Goal: Entertainment & Leisure: Consume media (video, audio)

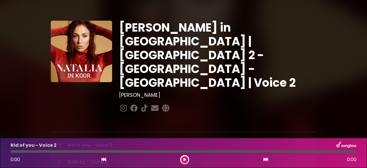
click at [183, 157] on button at bounding box center [184, 159] width 7 height 7
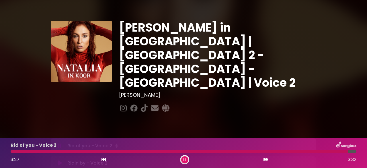
click at [199, 151] on div at bounding box center [180, 151] width 338 height 3
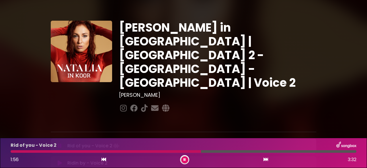
click at [184, 159] on icon at bounding box center [184, 159] width 2 height 3
click at [184, 159] on icon at bounding box center [184, 159] width 3 height 3
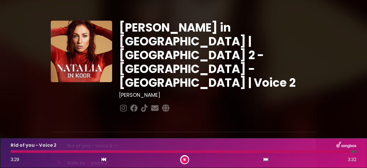
click at [184, 159] on icon at bounding box center [184, 159] width 2 height 3
click at [190, 153] on div at bounding box center [181, 151] width 341 height 3
click at [193, 152] on div at bounding box center [181, 151] width 341 height 3
click at [334, 151] on div at bounding box center [181, 151] width 341 height 3
click at [220, 150] on div "Rid of you - Voice 2 3:29 3:32" at bounding box center [183, 152] width 353 height 23
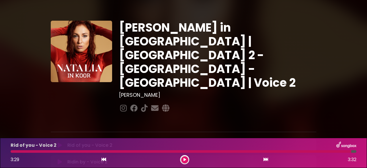
click at [220, 150] on div "Rid of you - Voice 2 3:29 3:32" at bounding box center [183, 152] width 353 height 23
click at [220, 152] on div at bounding box center [181, 151] width 341 height 3
click at [185, 160] on icon at bounding box center [184, 159] width 3 height 3
click at [243, 152] on div at bounding box center [138, 151] width 255 height 3
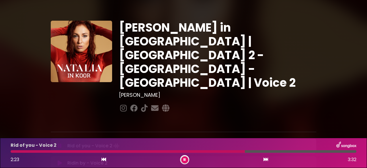
click at [185, 160] on icon at bounding box center [184, 159] width 2 height 3
click at [228, 150] on div at bounding box center [128, 151] width 234 height 3
click at [184, 157] on button at bounding box center [184, 159] width 7 height 7
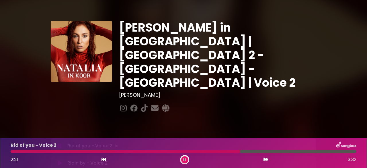
click at [205, 151] on div at bounding box center [126, 151] width 230 height 3
click at [185, 161] on icon at bounding box center [184, 159] width 2 height 3
click at [186, 158] on button at bounding box center [184, 159] width 7 height 7
click at [318, 149] on div "Rid of you - Voice 2 3:28 3:32" at bounding box center [183, 152] width 353 height 23
click at [318, 152] on div at bounding box center [181, 151] width 341 height 3
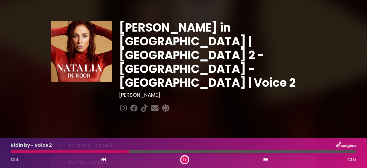
click at [109, 151] on div at bounding box center [70, 151] width 118 height 3
click at [98, 150] on div at bounding box center [61, 151] width 101 height 3
click at [184, 158] on icon at bounding box center [184, 159] width 2 height 3
click at [90, 151] on div at bounding box center [56, 151] width 90 height 3
click at [185, 160] on icon at bounding box center [184, 159] width 3 height 3
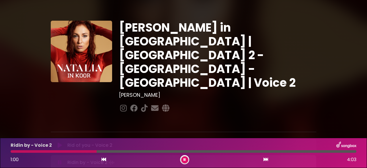
click at [71, 153] on div at bounding box center [54, 151] width 86 height 3
click at [184, 159] on icon at bounding box center [184, 159] width 2 height 3
click at [105, 151] on div at bounding box center [65, 151] width 109 height 3
click at [98, 153] on div at bounding box center [65, 151] width 109 height 3
click at [184, 159] on icon at bounding box center [184, 159] width 3 height 3
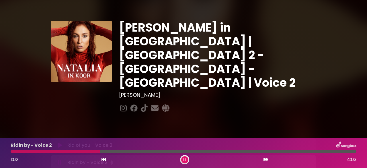
click at [184, 159] on icon at bounding box center [184, 159] width 2 height 3
click at [184, 159] on icon at bounding box center [184, 159] width 3 height 3
click at [184, 159] on icon at bounding box center [184, 159] width 2 height 3
click at [131, 152] on div at bounding box center [82, 151] width 142 height 3
click at [108, 150] on div at bounding box center [82, 151] width 142 height 3
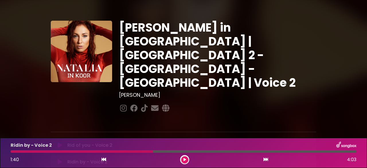
click at [185, 159] on icon at bounding box center [184, 159] width 3 height 3
click at [174, 151] on div at bounding box center [103, 151] width 184 height 3
click at [163, 151] on div at bounding box center [93, 151] width 165 height 3
click at [184, 160] on icon at bounding box center [184, 159] width 2 height 3
click at [185, 159] on icon at bounding box center [184, 159] width 3 height 3
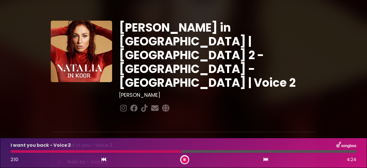
click at [185, 156] on button at bounding box center [184, 159] width 7 height 7
click at [179, 152] on div at bounding box center [103, 151] width 184 height 3
click at [185, 157] on button at bounding box center [184, 159] width 7 height 7
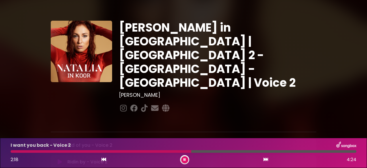
click at [159, 149] on div "I want you back - Voice 2 2:18 4:24" at bounding box center [183, 152] width 353 height 23
click at [159, 152] on div at bounding box center [102, 151] width 182 height 3
click at [136, 152] on div at bounding box center [97, 151] width 172 height 3
click at [160, 150] on div at bounding box center [115, 151] width 208 height 3
click at [183, 159] on button at bounding box center [184, 159] width 7 height 7
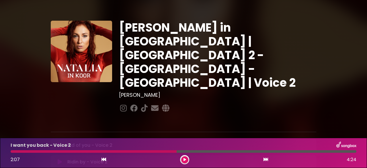
click at [114, 150] on div at bounding box center [94, 151] width 166 height 3
click at [186, 160] on button at bounding box center [184, 159] width 7 height 7
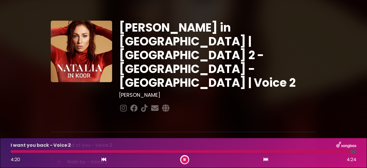
click at [185, 158] on icon at bounding box center [184, 159] width 2 height 3
click at [179, 152] on div at bounding box center [181, 151] width 340 height 3
click at [185, 160] on icon at bounding box center [184, 159] width 3 height 3
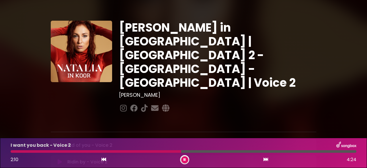
click at [152, 149] on div "I want you back - Voice 2 2:10 4:24" at bounding box center [183, 152] width 353 height 23
click at [150, 152] on div at bounding box center [97, 151] width 172 height 3
click at [183, 160] on button at bounding box center [184, 159] width 7 height 7
click at [136, 151] on div at bounding box center [103, 151] width 185 height 3
click at [152, 152] on div at bounding box center [103, 151] width 185 height 3
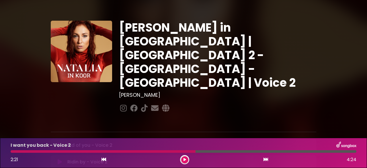
click at [182, 158] on button at bounding box center [184, 159] width 7 height 7
click at [153, 151] on div at bounding box center [99, 151] width 176 height 3
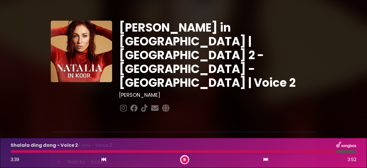
click at [15, 152] on div at bounding box center [174, 151] width 326 height 3
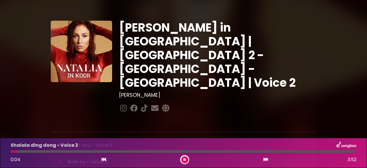
click at [185, 158] on icon at bounding box center [184, 159] width 2 height 3
click at [181, 158] on button at bounding box center [184, 159] width 7 height 7
click at [185, 161] on icon at bounding box center [184, 159] width 2 height 3
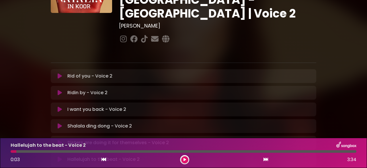
scroll to position [86, 0]
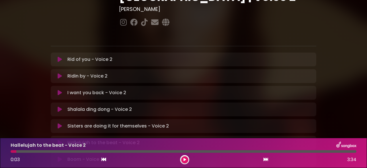
click at [59, 123] on icon at bounding box center [60, 126] width 4 height 6
